Goal: Task Accomplishment & Management: Manage account settings

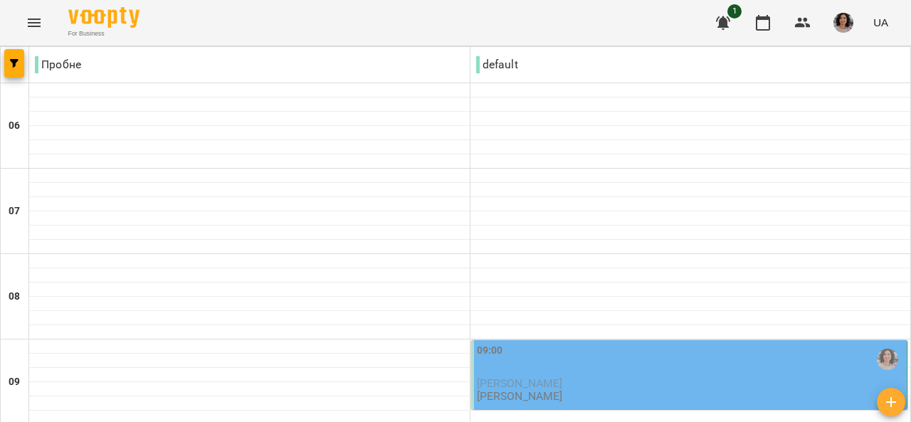
scroll to position [142, 0]
click at [582, 343] on div "09:00" at bounding box center [691, 359] width 428 height 33
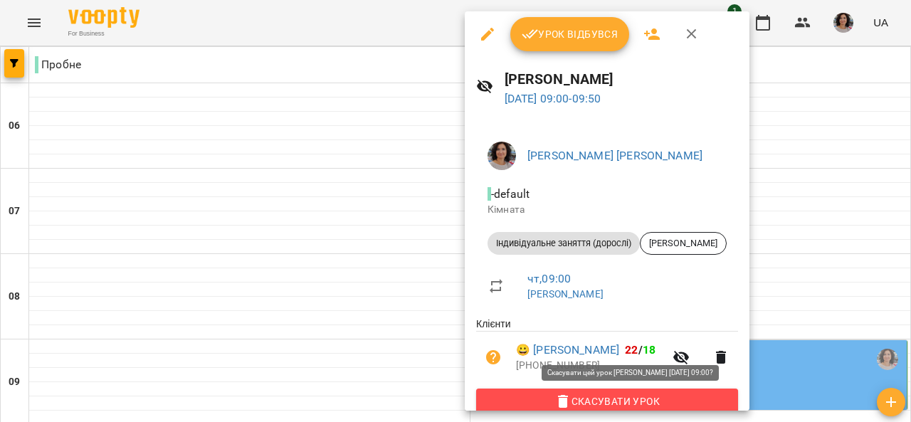
click at [644, 391] on button "Скасувати Урок" at bounding box center [607, 402] width 262 height 26
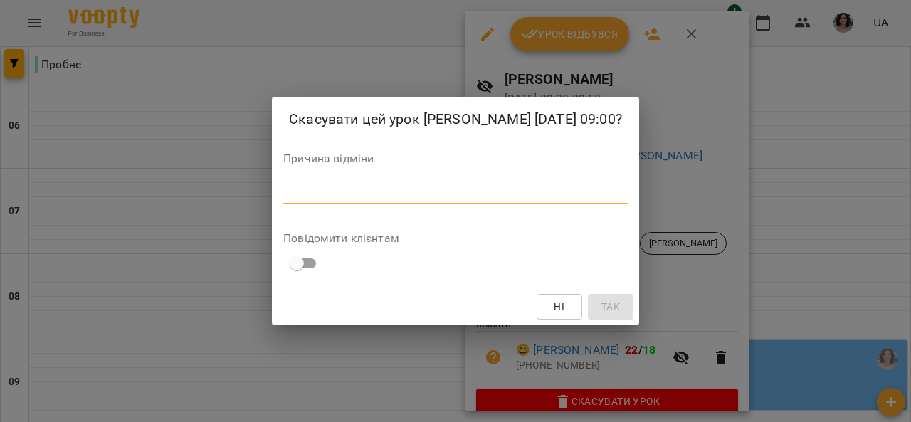
click at [509, 191] on textarea at bounding box center [455, 193] width 344 height 14
type textarea "*"
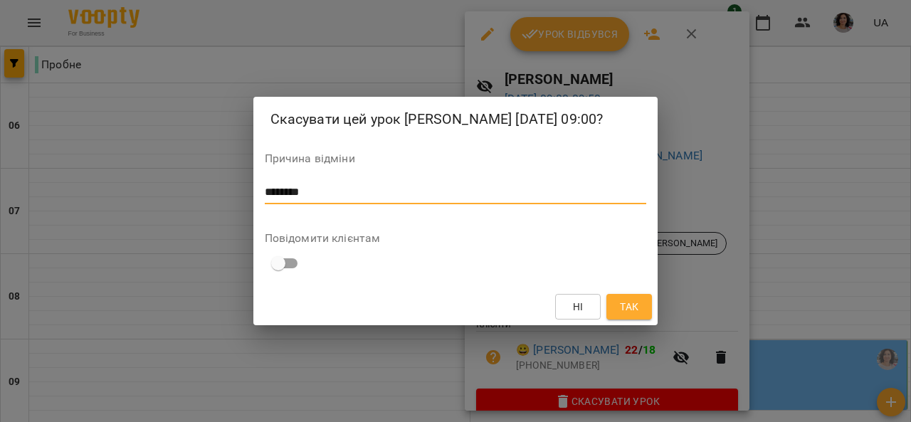
type textarea "********"
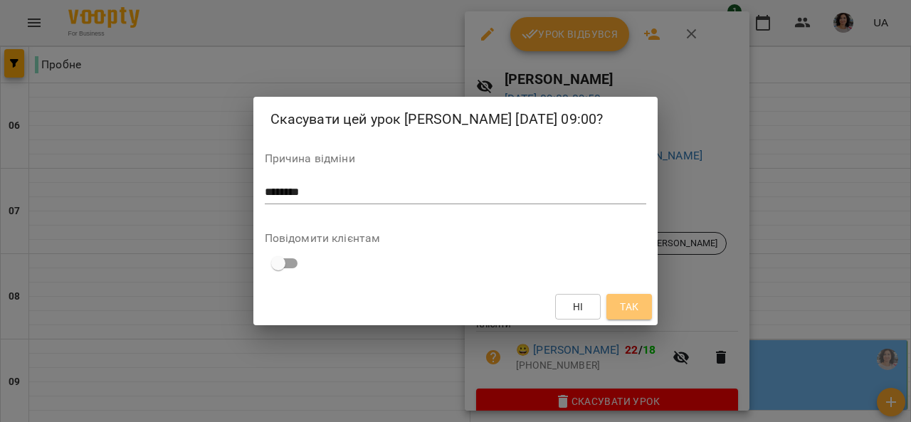
click at [623, 310] on span "Так" at bounding box center [629, 306] width 19 height 17
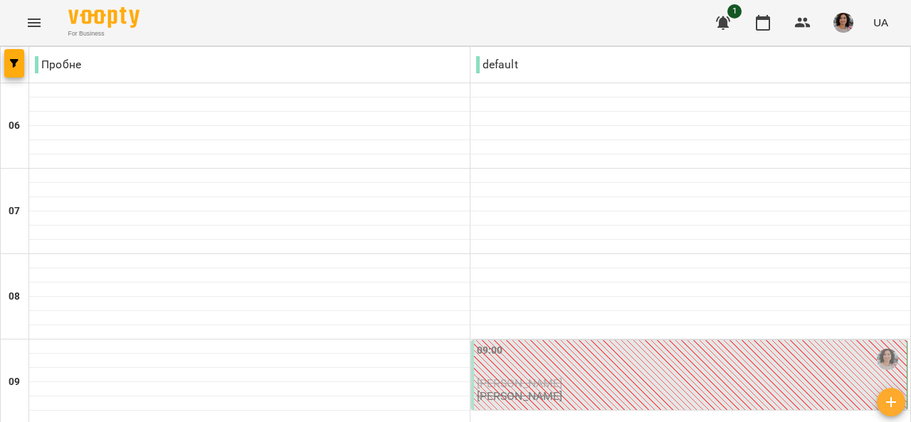
scroll to position [282, 0]
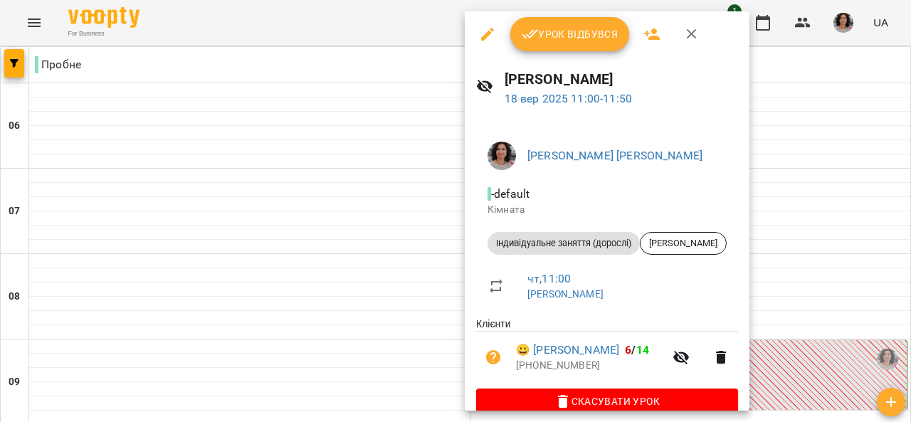
click at [561, 28] on span "Урок відбувся" at bounding box center [570, 34] width 97 height 17
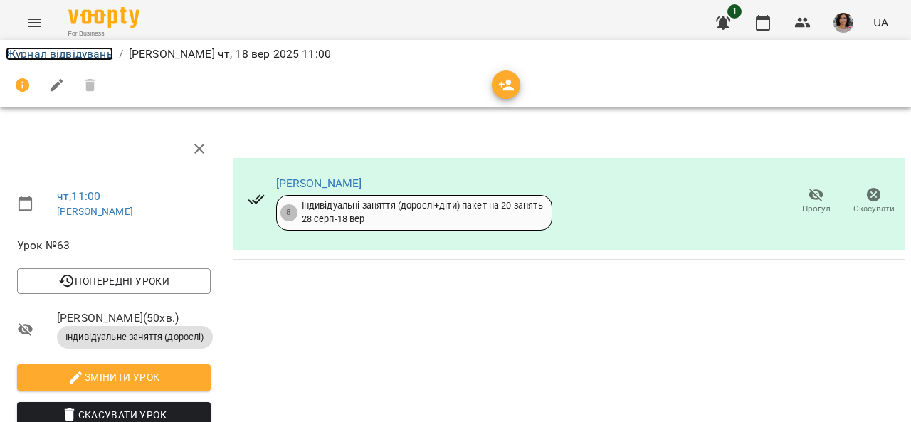
click at [60, 48] on link "Журнал відвідувань" at bounding box center [59, 54] width 107 height 14
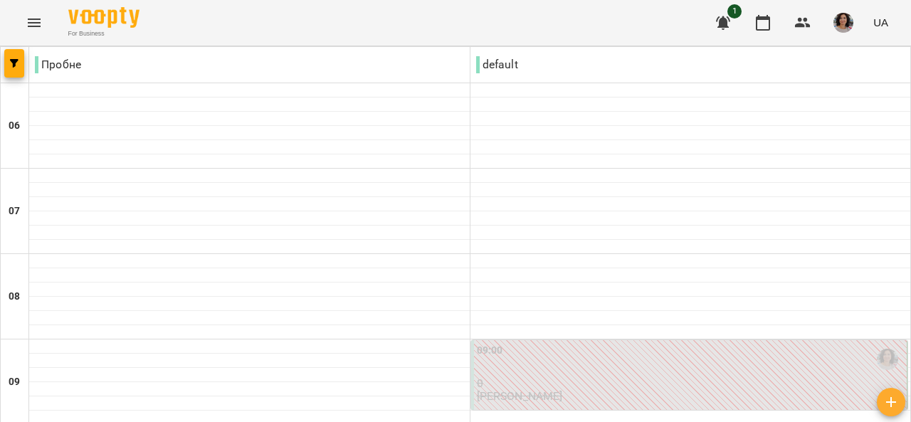
scroll to position [640, 0]
type input "**********"
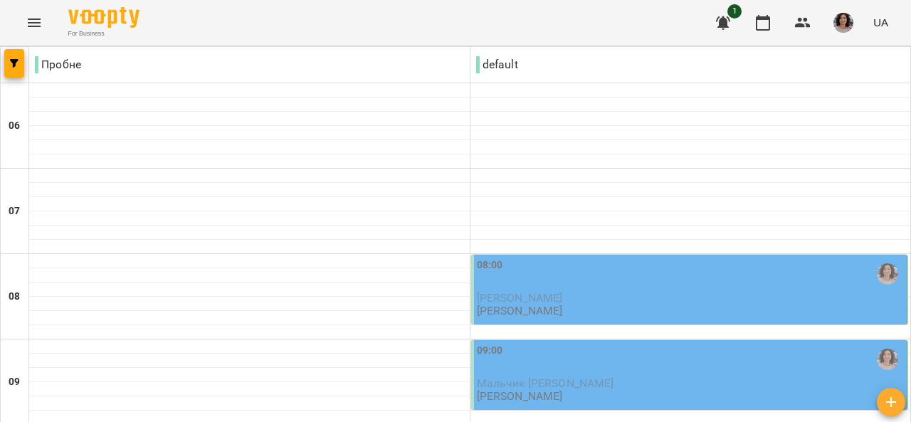
scroll to position [925, 0]
type input "**********"
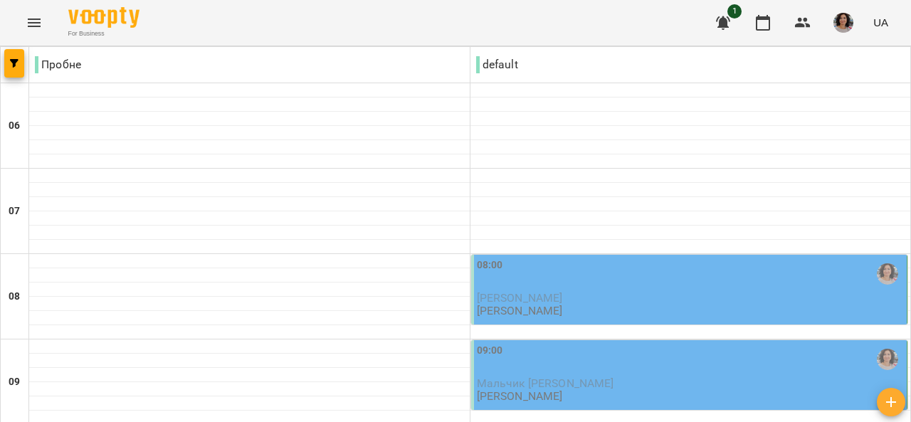
scroll to position [0, 0]
click at [525, 9] on div "For Business 1 UA" at bounding box center [455, 23] width 911 height 46
